Goal: Task Accomplishment & Management: Manage account settings

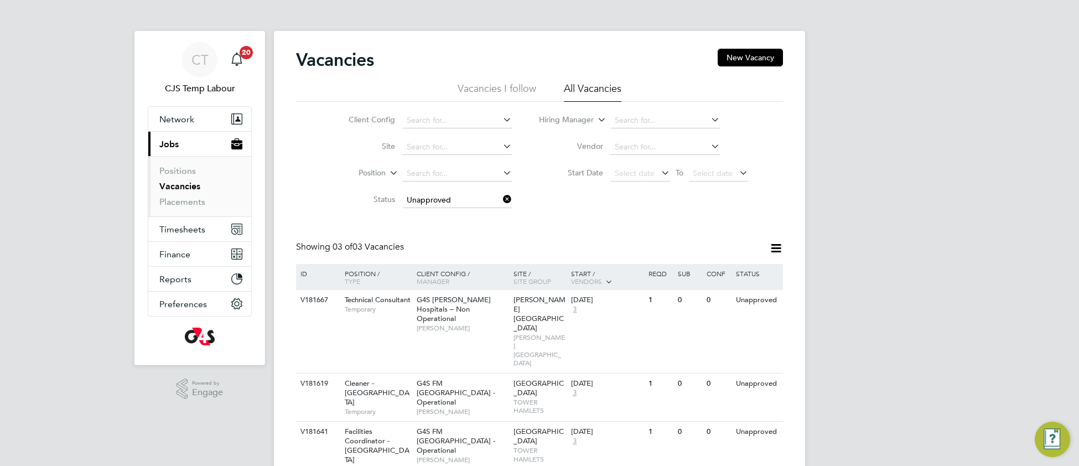
scroll to position [8, 0]
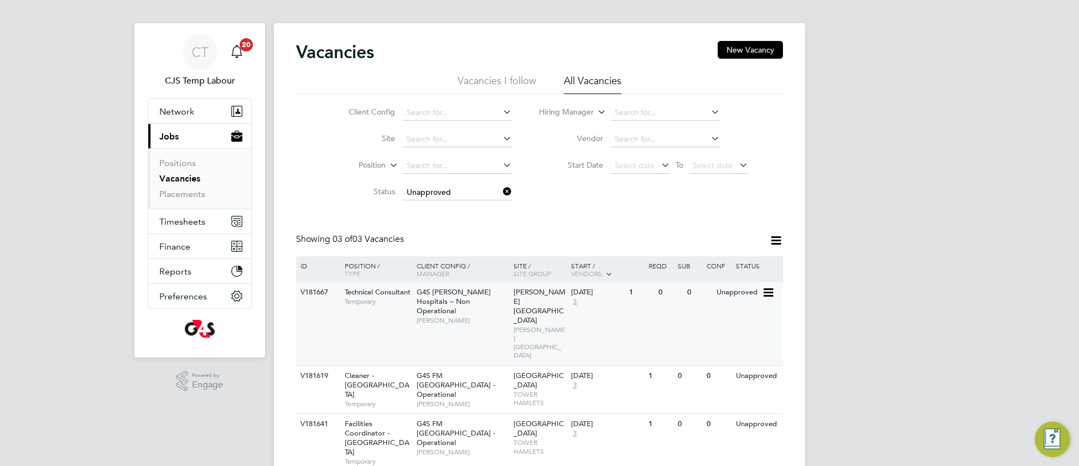
click at [446, 316] on span "[PERSON_NAME]" at bounding box center [462, 320] width 91 height 9
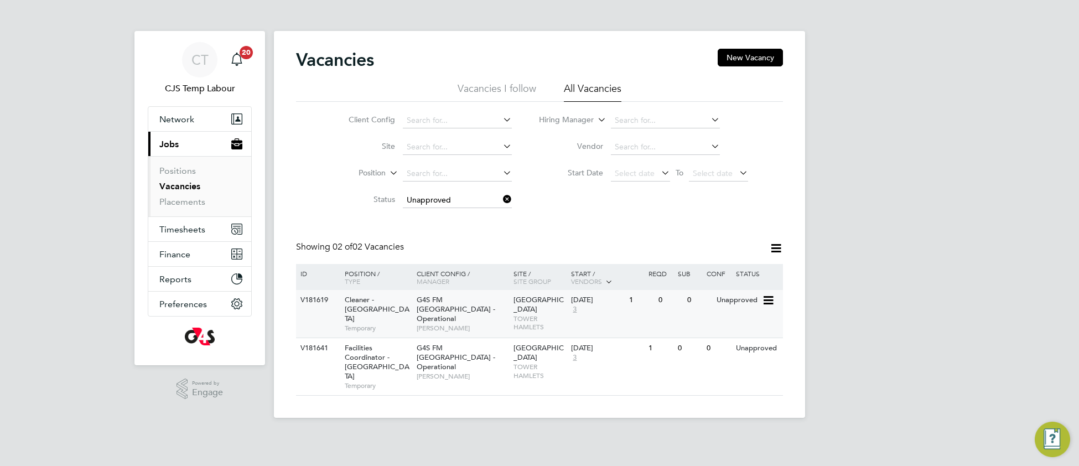
click at [476, 324] on span "Teresa Cannon" at bounding box center [462, 328] width 91 height 9
click at [434, 372] on span "Teresa Cannon" at bounding box center [462, 376] width 91 height 9
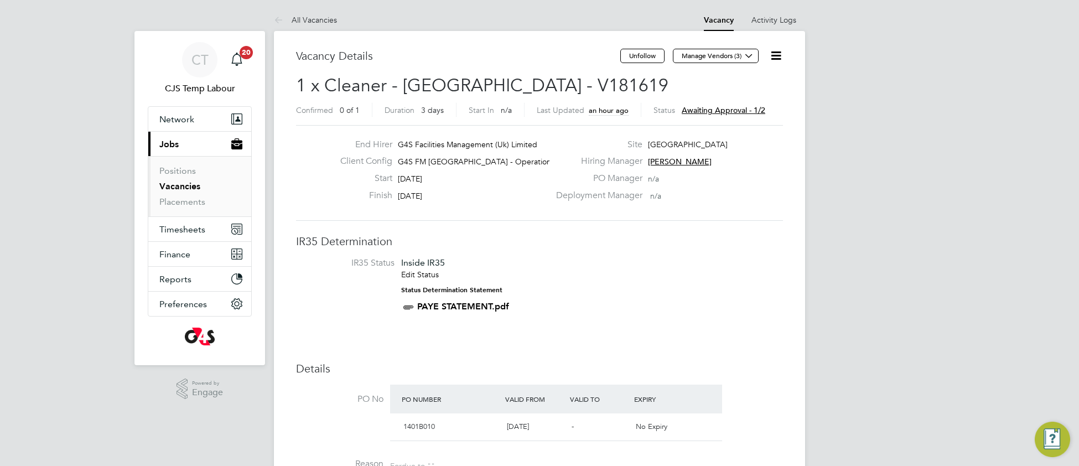
click at [778, 58] on icon at bounding box center [776, 56] width 14 height 14
click at [726, 117] on li "Approve" at bounding box center [741, 118] width 80 height 15
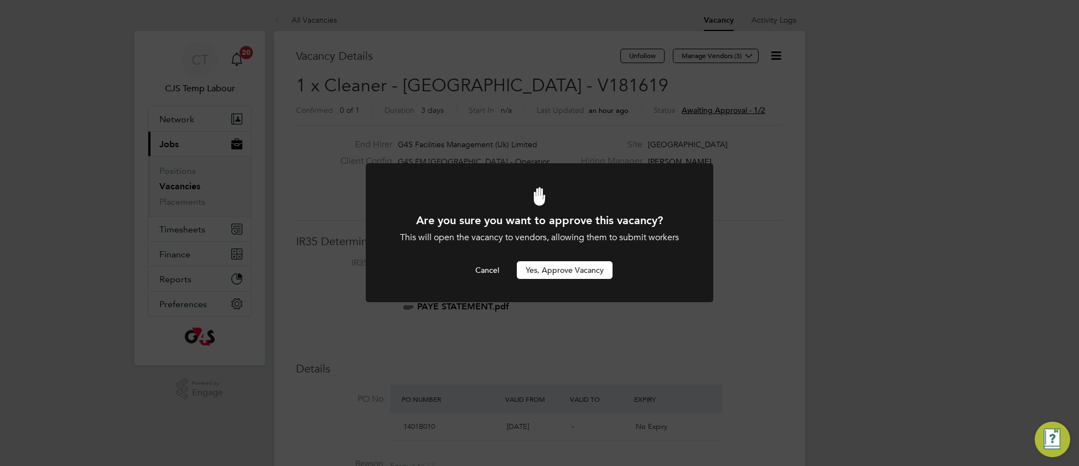
drag, startPoint x: 598, startPoint y: 273, endPoint x: 576, endPoint y: 256, distance: 27.7
click at [596, 273] on button "Yes, Approve Vacancy" at bounding box center [565, 270] width 96 height 18
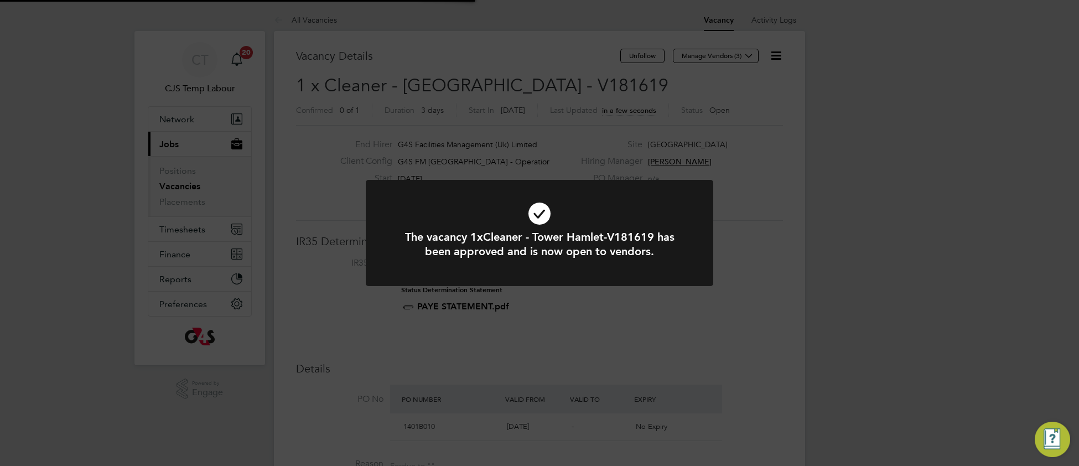
scroll to position [33, 77]
click at [468, 213] on icon at bounding box center [540, 213] width 288 height 43
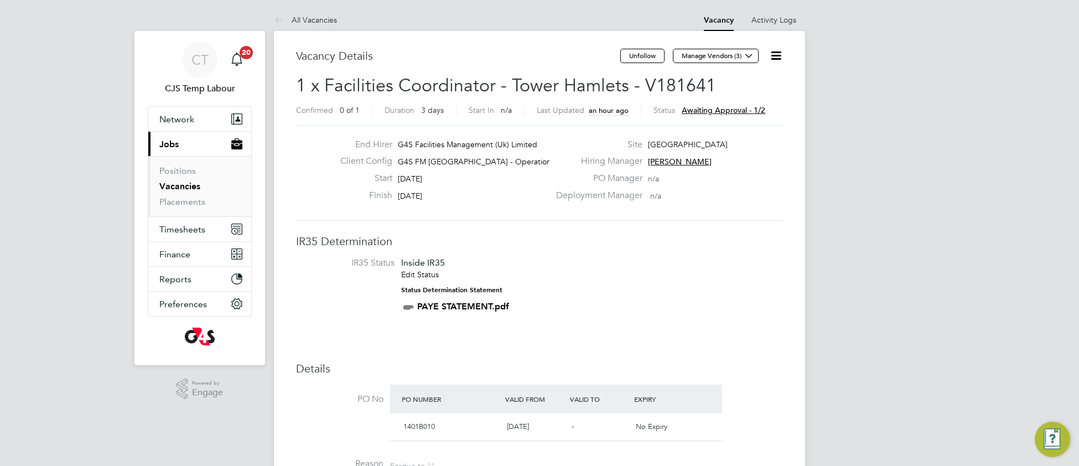
drag, startPoint x: 777, startPoint y: 55, endPoint x: 753, endPoint y: 106, distance: 56.0
click at [775, 56] on icon at bounding box center [776, 56] width 14 height 14
drag, startPoint x: 717, startPoint y: 118, endPoint x: 705, endPoint y: 150, distance: 34.0
click at [717, 120] on li "Approve" at bounding box center [741, 118] width 80 height 15
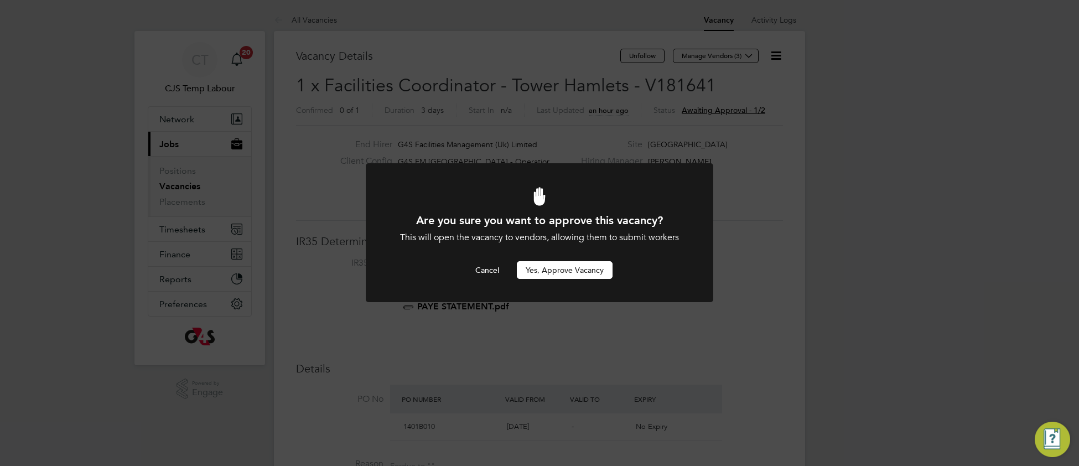
click at [548, 270] on button "Yes, Approve Vacancy" at bounding box center [565, 270] width 96 height 18
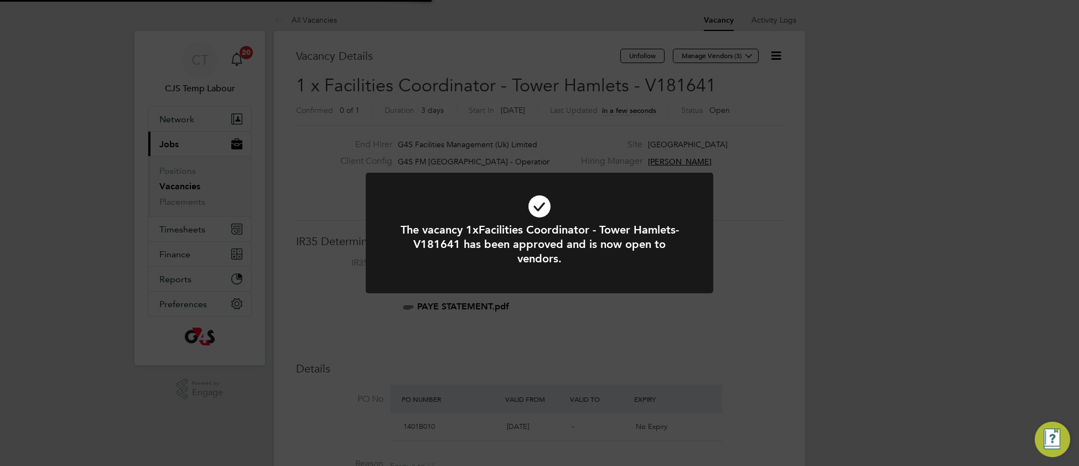
scroll to position [33, 77]
click at [651, 201] on icon at bounding box center [540, 206] width 288 height 43
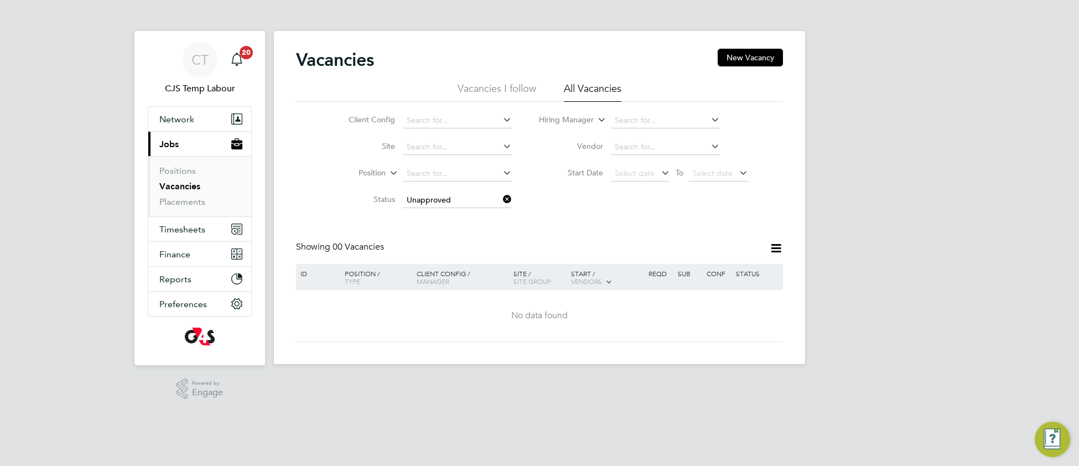
drag, startPoint x: 510, startPoint y: 196, endPoint x: 505, endPoint y: 199, distance: 6.0
click at [501, 197] on icon at bounding box center [501, 199] width 0 height 15
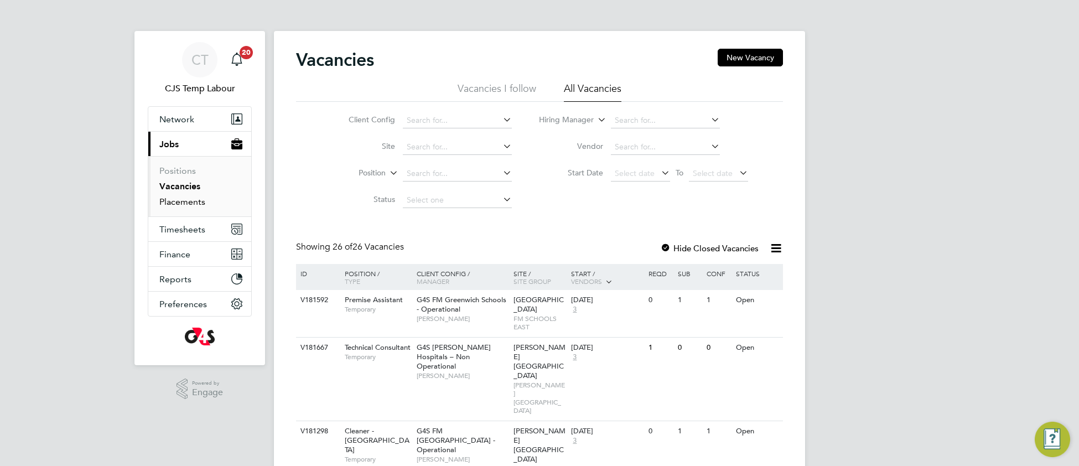
click at [183, 206] on link "Placements" at bounding box center [182, 201] width 46 height 11
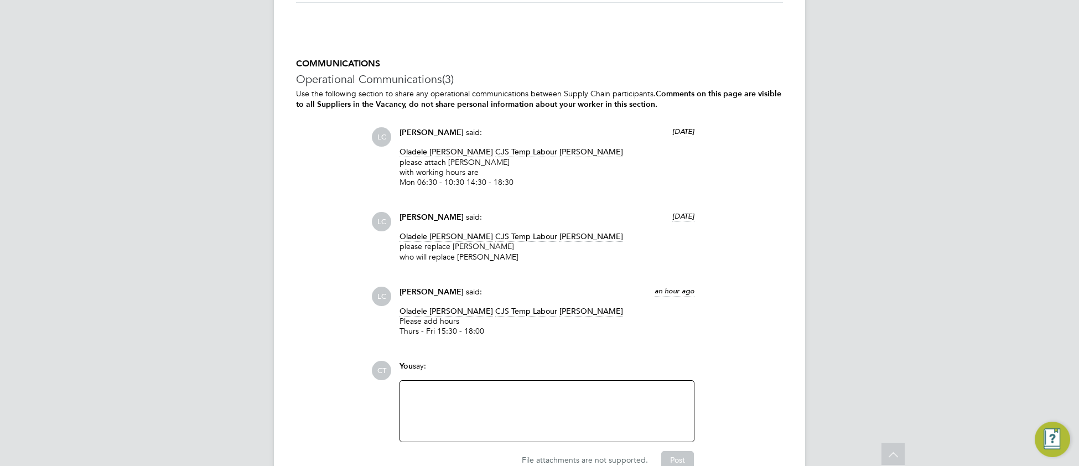
scroll to position [3013, 0]
